Goal: Navigation & Orientation: Find specific page/section

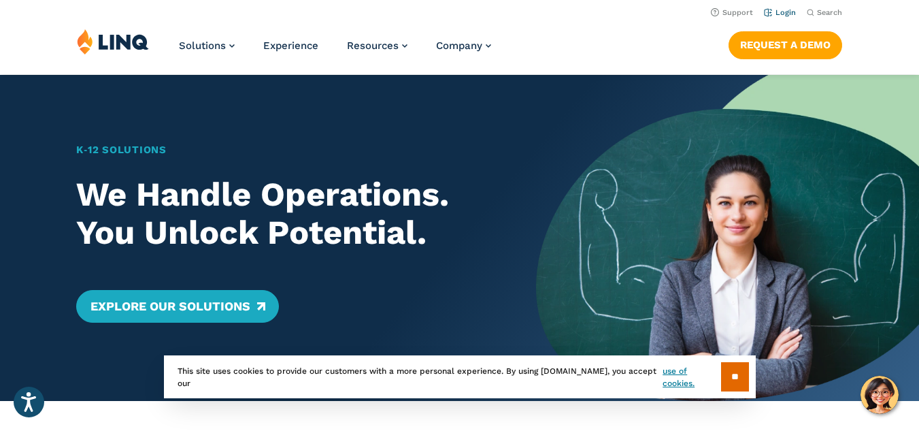
click at [777, 14] on link "Login" at bounding box center [780, 12] width 32 height 9
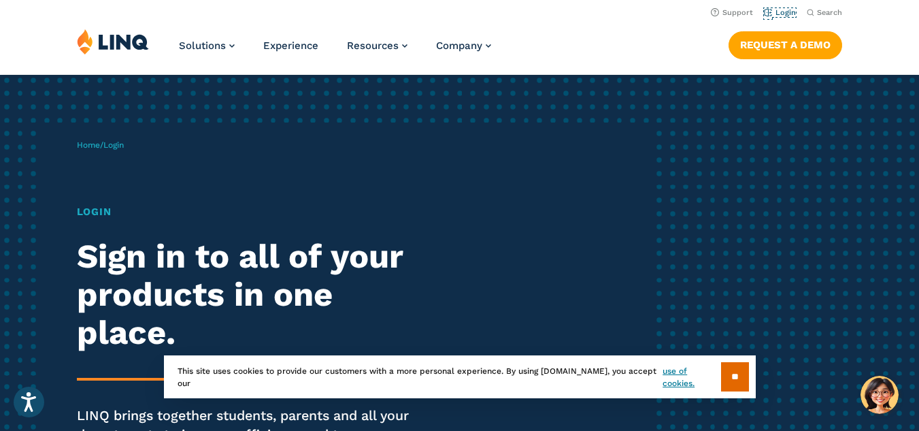
click at [777, 14] on link "Login" at bounding box center [780, 12] width 32 height 9
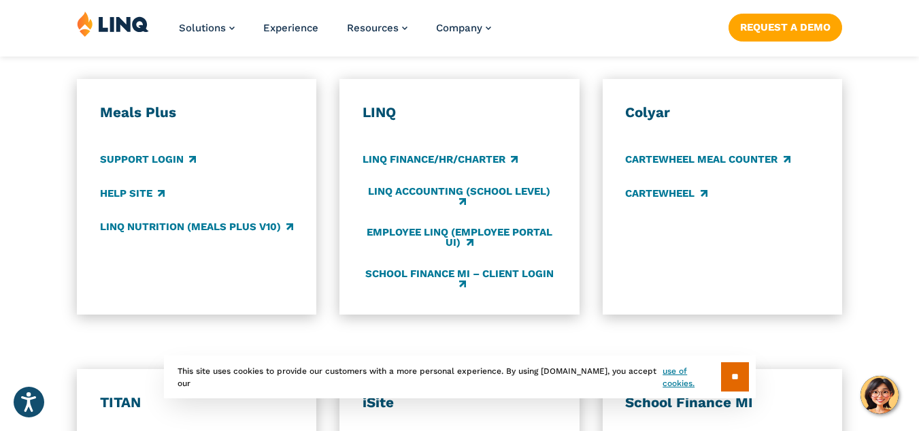
scroll to position [768, 0]
click at [475, 190] on link "LINQ Accounting (school level)" at bounding box center [460, 196] width 194 height 22
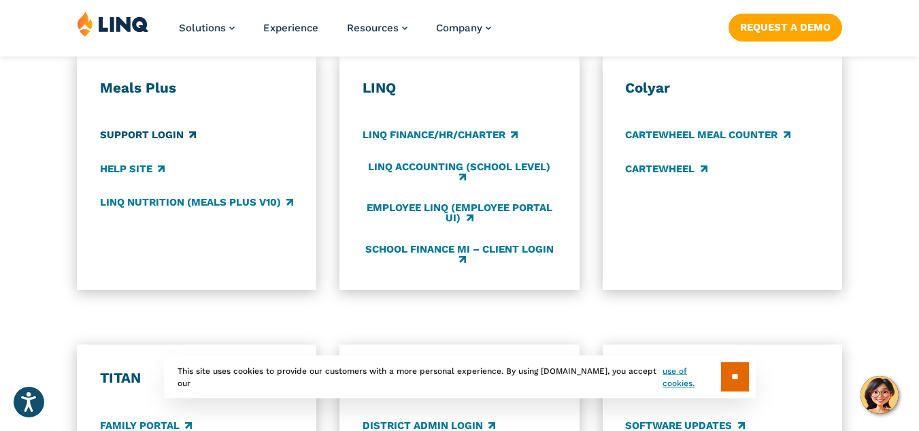
scroll to position [793, 0]
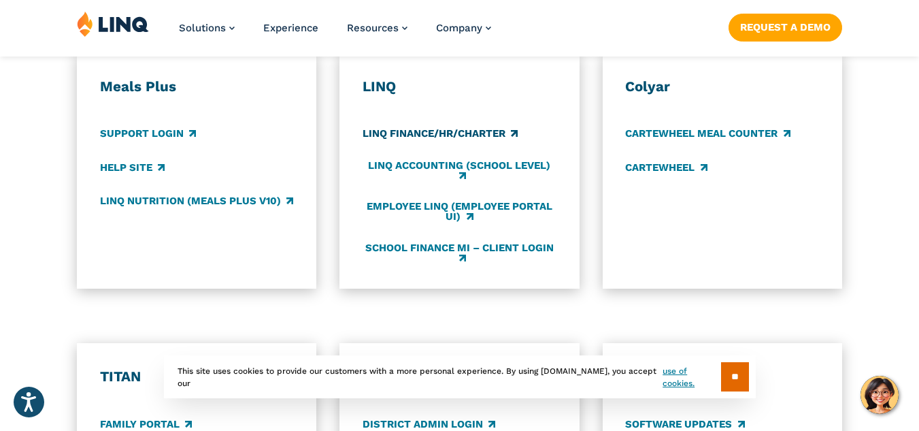
click at [400, 133] on link "LINQ Finance/HR/Charter" at bounding box center [440, 134] width 155 height 15
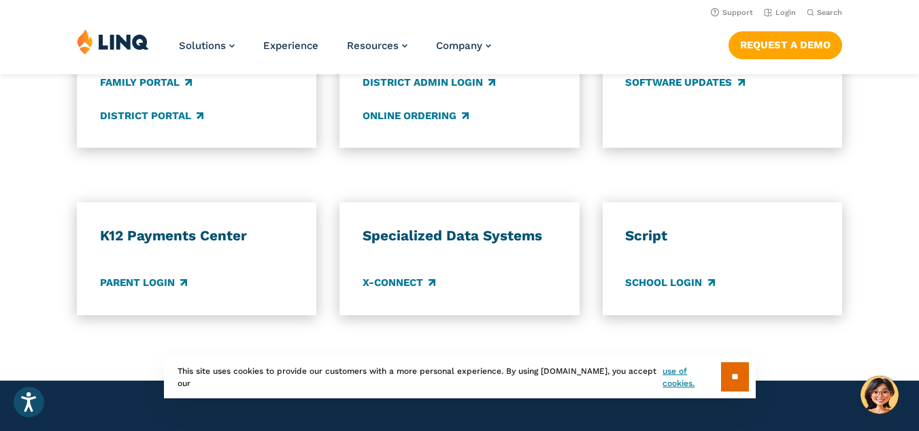
scroll to position [1116, 0]
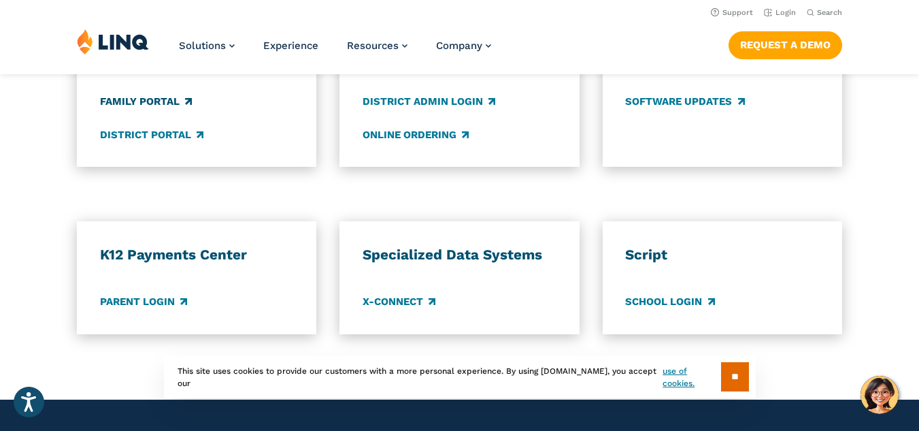
click at [146, 105] on link "Family Portal" at bounding box center [146, 101] width 92 height 15
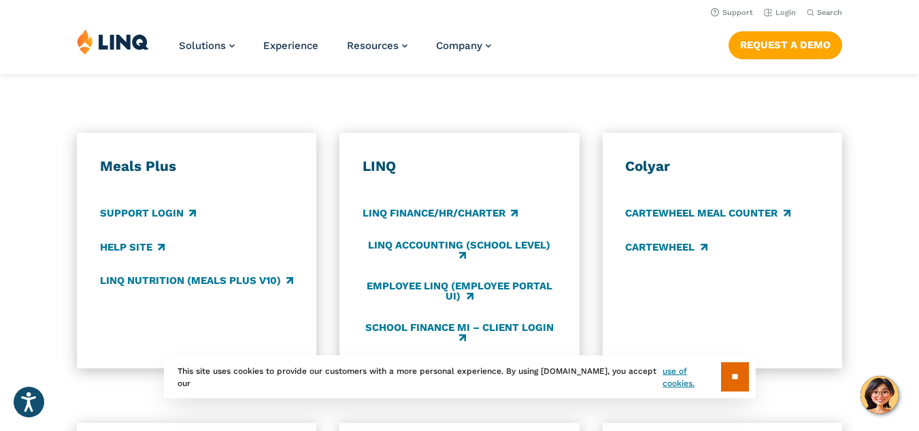
scroll to position [713, 0]
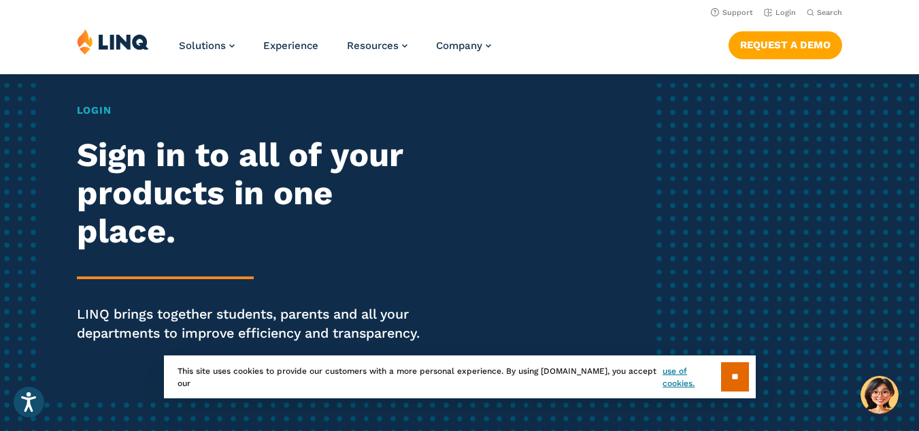
scroll to position [101, 0]
click at [790, 19] on li "Login" at bounding box center [780, 11] width 32 height 15
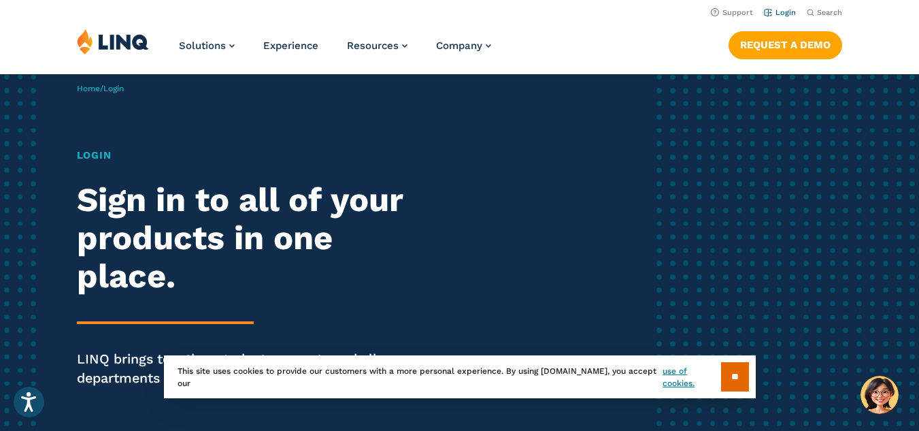
scroll to position [33, 0]
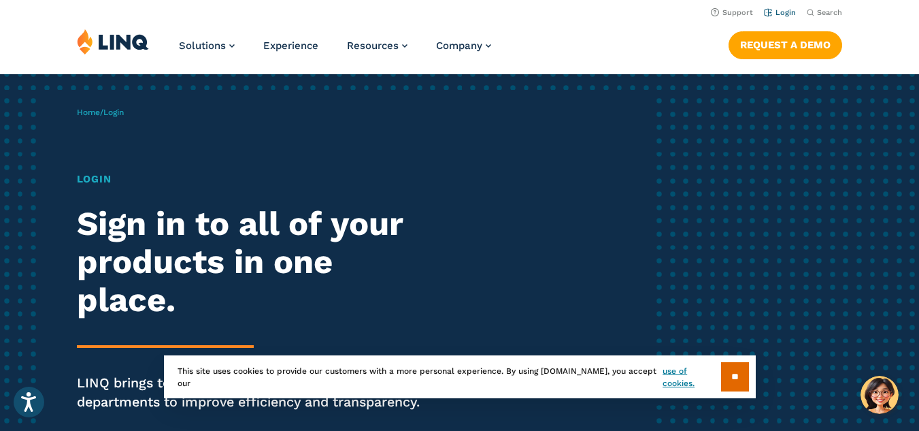
click at [779, 13] on link "Login" at bounding box center [780, 12] width 32 height 9
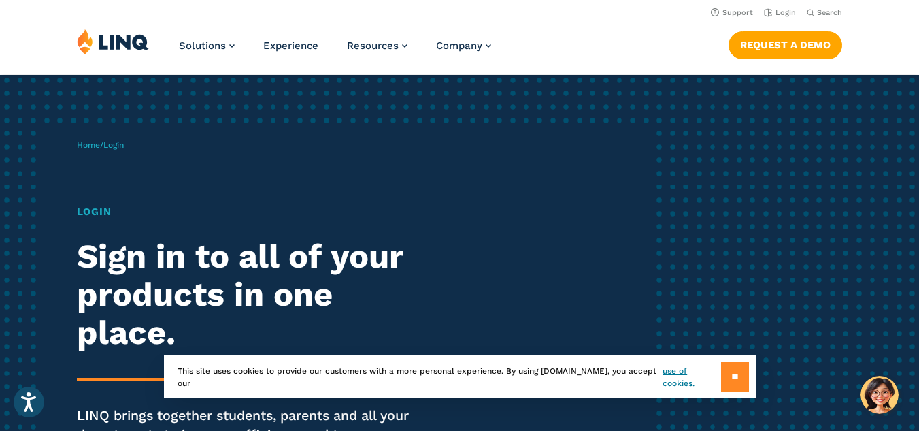
click at [739, 371] on input "**" at bounding box center [735, 376] width 28 height 29
